Goal: Information Seeking & Learning: Learn about a topic

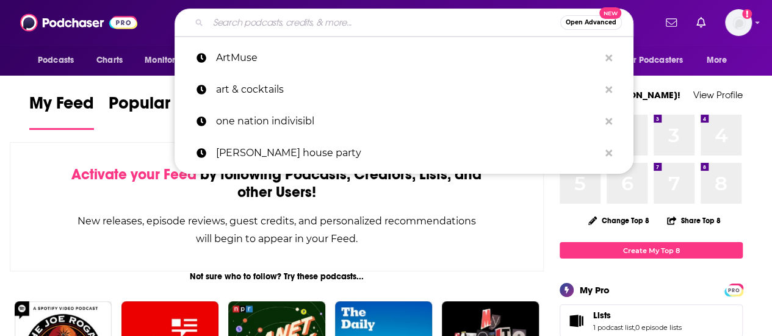
click at [245, 20] on input "Search podcasts, credits, & more..." at bounding box center [384, 23] width 352 height 20
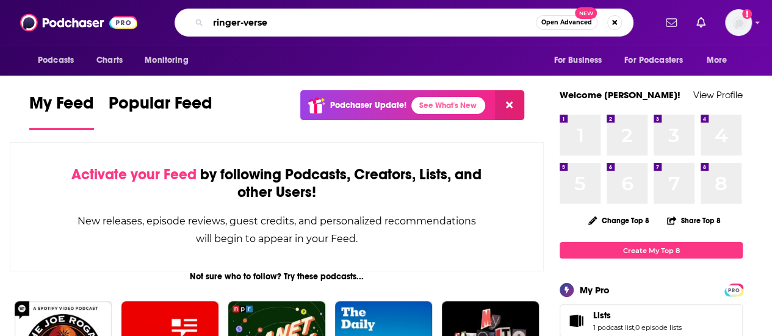
type input "ringer-verse"
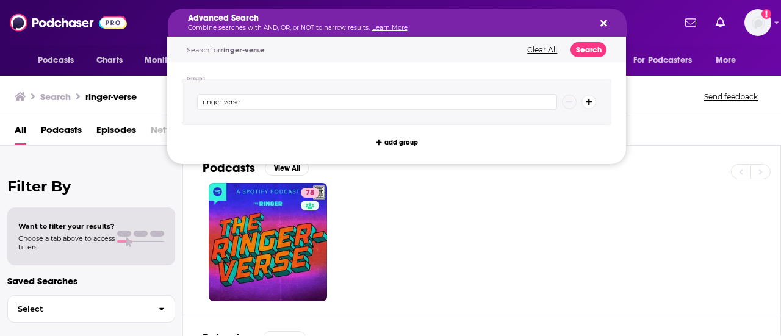
click at [603, 26] on icon "Search podcasts, credits, & more..." at bounding box center [603, 23] width 7 height 10
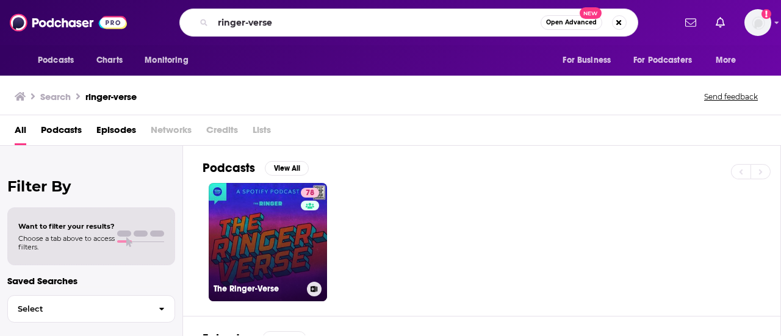
click at [246, 252] on link "78 The Ringer-Verse" at bounding box center [268, 242] width 118 height 118
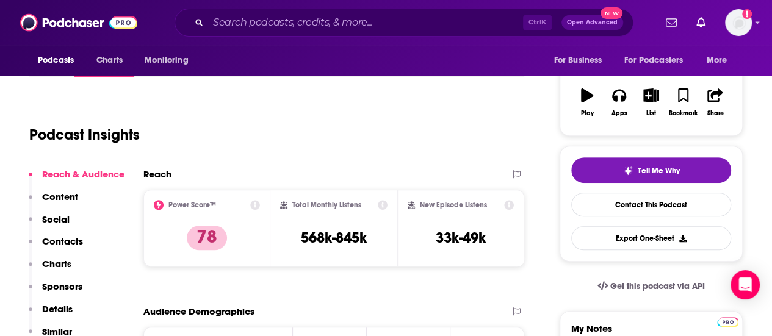
scroll to position [185, 0]
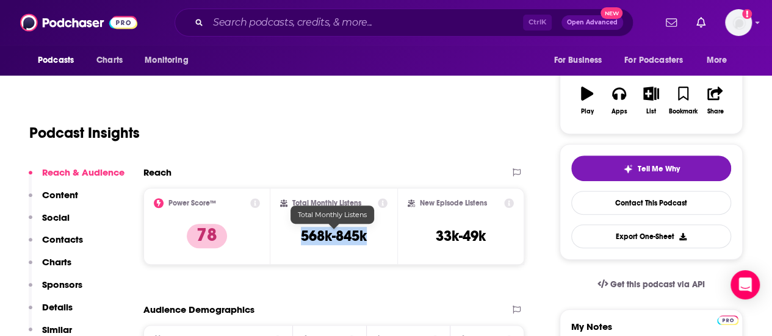
drag, startPoint x: 302, startPoint y: 237, endPoint x: 373, endPoint y: 248, distance: 72.1
click at [373, 248] on div "Total Monthly Listens 568k-845k" at bounding box center [333, 226] width 107 height 56
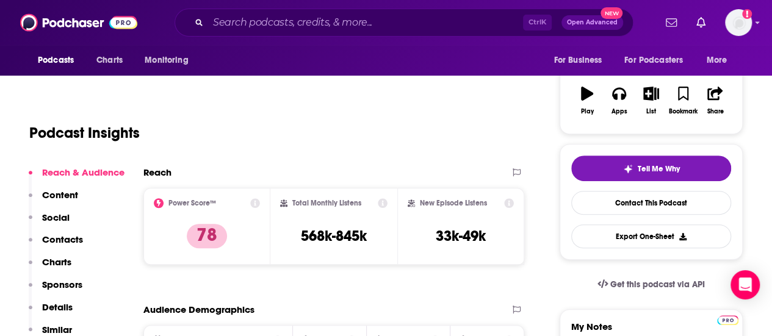
click at [353, 163] on div "Podcast Insights" at bounding box center [276, 131] width 495 height 72
click at [319, 27] on input "Search podcasts, credits, & more..." at bounding box center [365, 23] width 315 height 20
click at [298, 180] on div "Reach" at bounding box center [333, 177] width 381 height 21
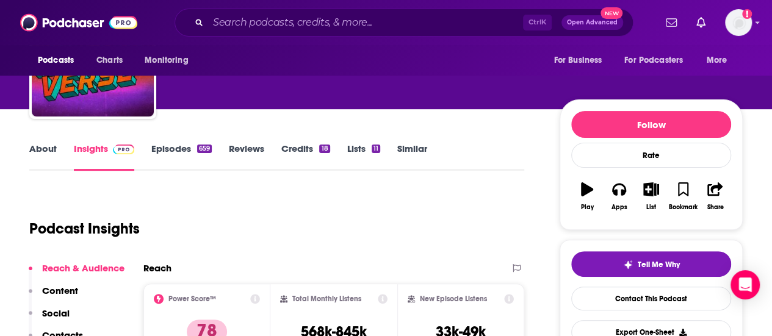
scroll to position [87, 0]
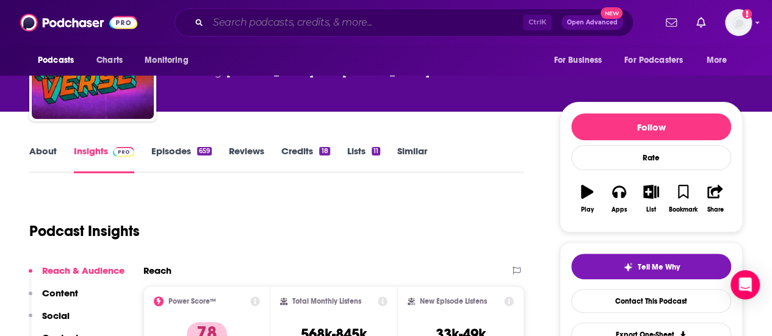
click at [323, 26] on input "Search podcasts, credits, & more..." at bounding box center [365, 23] width 315 height 20
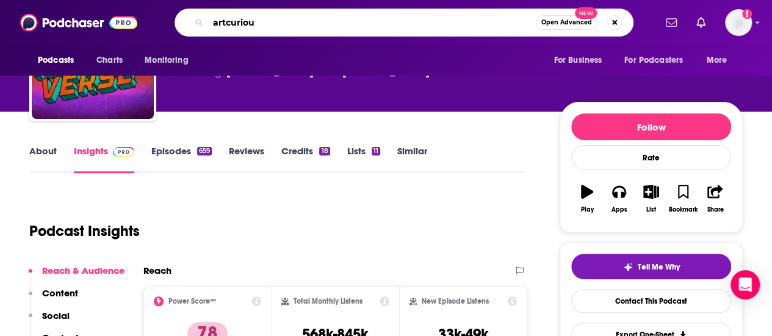
type input "artcurious"
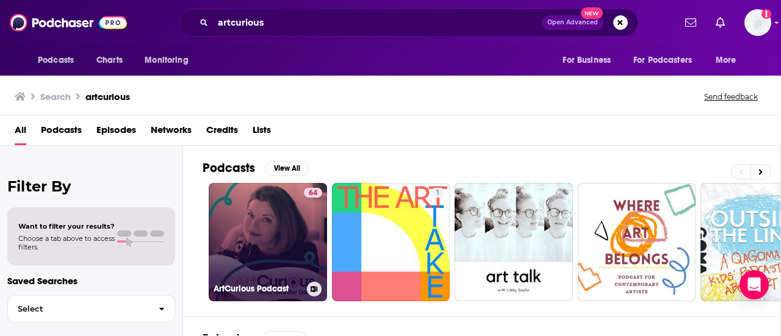
click at [292, 222] on link "64 ArtCurious Podcast" at bounding box center [268, 242] width 118 height 118
